Goal: Check status: Check status

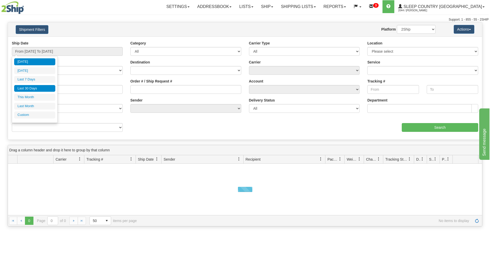
click at [41, 87] on li "Last 30 Days" at bounding box center [34, 88] width 41 height 7
type input "From [DATE] To [DATE]"
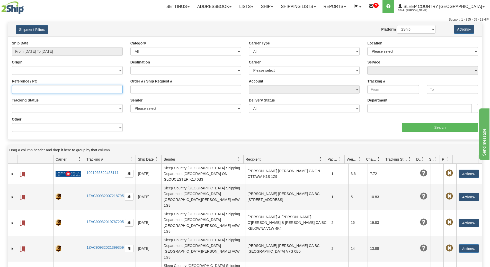
click at [41, 88] on input "Reference / PO" at bounding box center [67, 89] width 111 height 9
paste input "9000I053460"
type input "9000I053460"
click at [432, 133] on div "Ship Date From [DATE] To [DATE] Category All Inbound Outbound Carrier Type All …" at bounding box center [245, 88] width 474 height 95
click at [432, 132] on div "Ship Date From [DATE] To [DATE] Category All Inbound Outbound Carrier Type All …" at bounding box center [245, 88] width 474 height 95
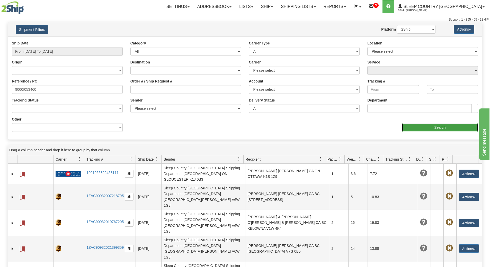
click at [431, 128] on input "Search" at bounding box center [440, 127] width 76 height 9
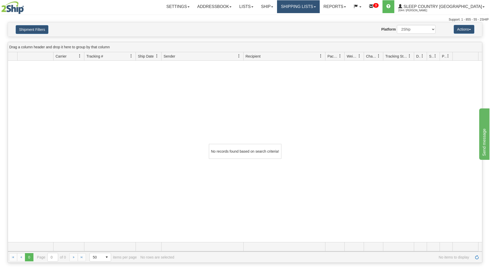
click at [314, 8] on link "Shipping lists" at bounding box center [298, 6] width 42 height 13
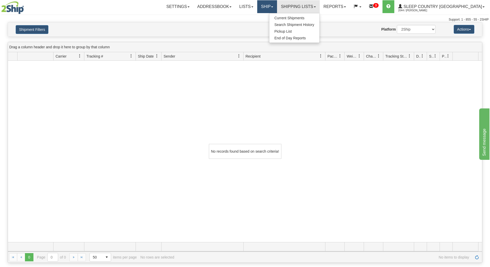
click at [277, 7] on link "Ship" at bounding box center [267, 6] width 20 height 13
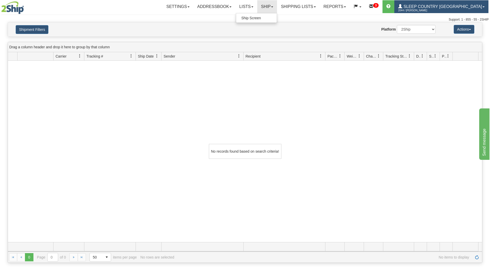
click at [431, 8] on span "2044 / [PERSON_NAME]" at bounding box center [417, 10] width 39 height 5
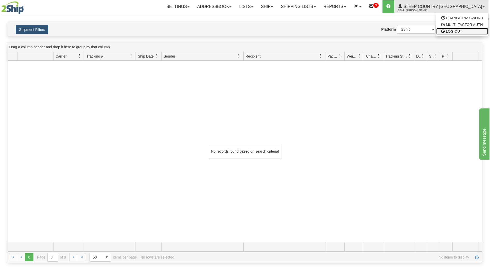
click at [452, 30] on span "LOG OUT" at bounding box center [454, 31] width 16 height 4
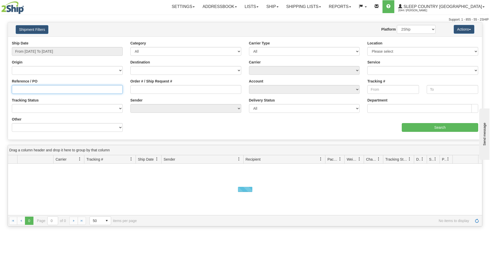
click at [71, 91] on input "Reference / PO" at bounding box center [67, 89] width 111 height 9
paste input "9007I045889"
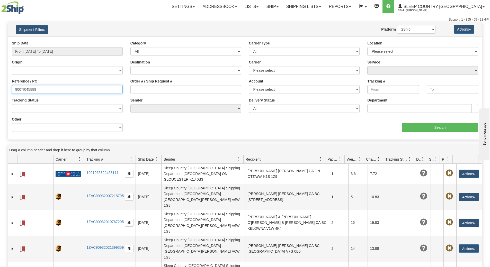
type input "9007I045889"
click at [65, 55] on input "From [DATE] To [DATE]" at bounding box center [67, 51] width 111 height 9
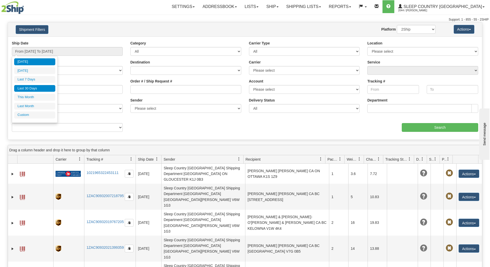
click at [36, 87] on li "Last 30 Days" at bounding box center [34, 88] width 41 height 7
type input "From [DATE] To [DATE]"
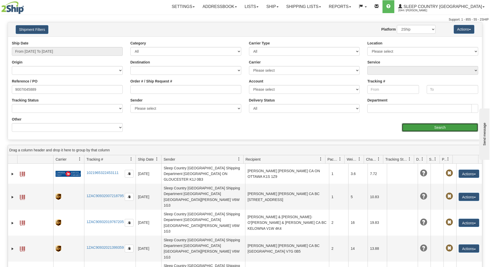
click at [417, 123] on input "Search" at bounding box center [440, 127] width 76 height 9
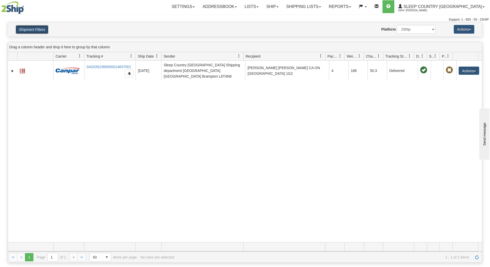
click at [42, 30] on button "Shipment Filters" at bounding box center [32, 29] width 33 height 9
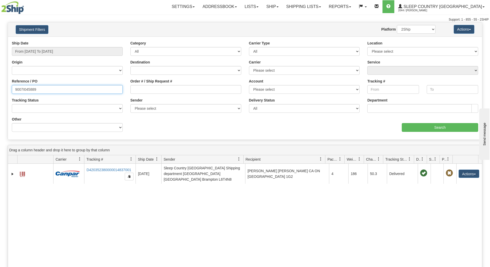
drag, startPoint x: 53, startPoint y: 91, endPoint x: 0, endPoint y: 84, distance: 53.6
click at [0, 84] on div "Please wait... × Confirm Delete Delete Cancel × Confirm Delete Yes No Cancel × …" at bounding box center [245, 194] width 490 height 344
paste input "5950I060286"
type input "5950I060286"
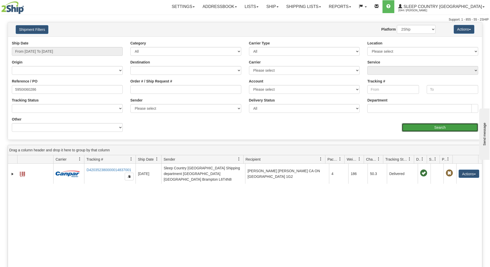
click at [423, 131] on input "Search" at bounding box center [440, 127] width 76 height 9
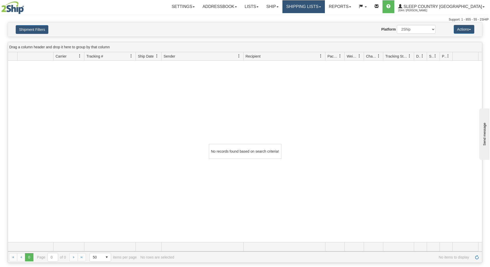
click at [325, 3] on link "Shipping lists" at bounding box center [303, 6] width 42 height 13
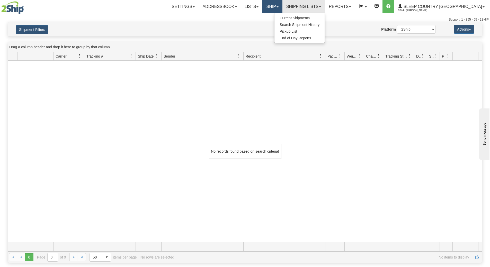
click at [282, 12] on link "Ship" at bounding box center [272, 6] width 20 height 13
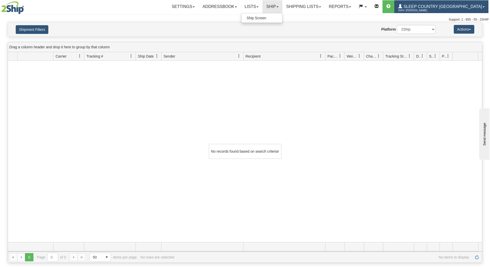
click at [437, 8] on span "2044 / [PERSON_NAME]" at bounding box center [417, 10] width 39 height 5
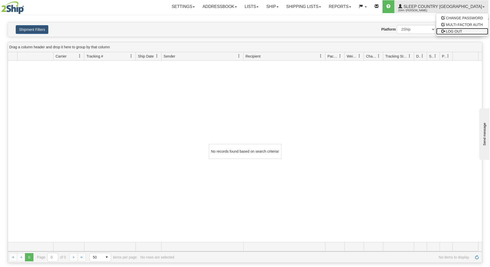
click at [449, 31] on span "LOG OUT" at bounding box center [454, 31] width 16 height 4
